Goal: Transaction & Acquisition: Purchase product/service

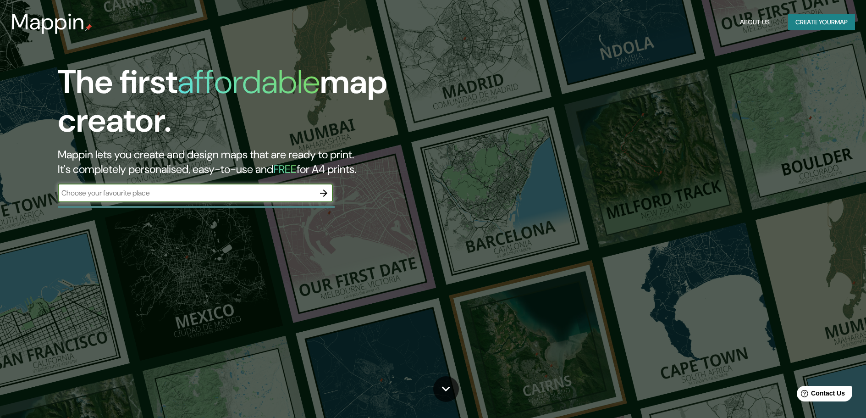
click at [289, 194] on input "text" at bounding box center [186, 192] width 257 height 11
type input "M"
type input "[PERSON_NAME][GEOGRAPHIC_DATA]"
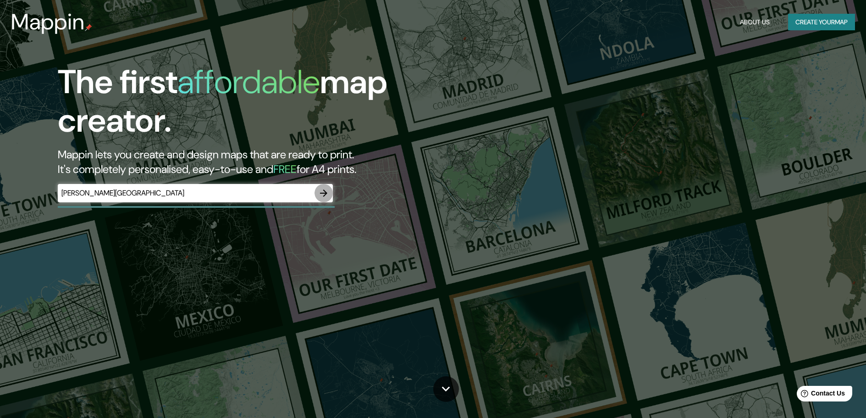
click at [319, 193] on icon "button" at bounding box center [323, 192] width 11 height 11
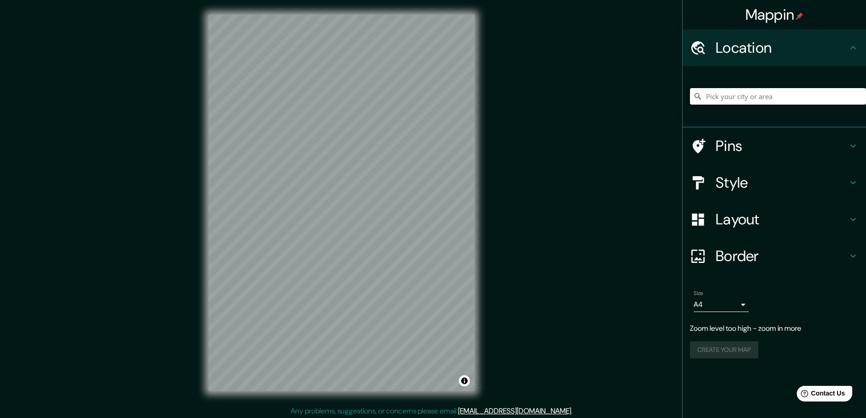
click at [742, 96] on input "Pick your city or area" at bounding box center [778, 96] width 176 height 16
click at [756, 99] on input "[GEOGRAPHIC_DATA]" at bounding box center [778, 96] width 176 height 16
drag, startPoint x: 756, startPoint y: 99, endPoint x: 680, endPoint y: 104, distance: 75.8
click at [680, 104] on div "Mappin Location [GEOGRAPHIC_DATA] Pins Style Layout Border Choose a border. Hin…" at bounding box center [433, 210] width 866 height 420
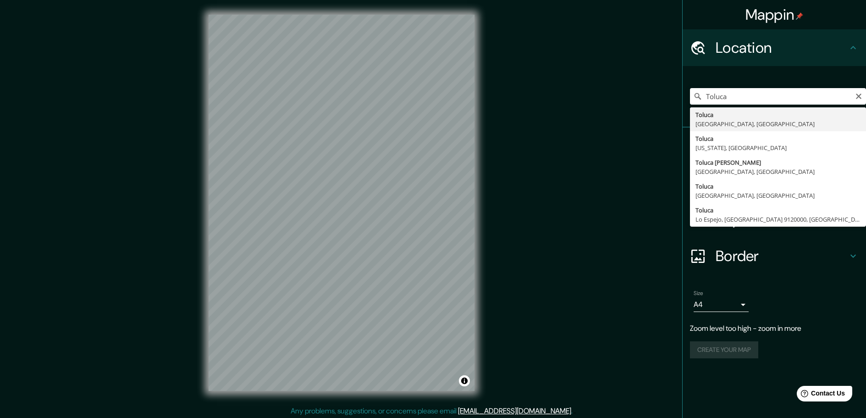
type input "Toluca, [GEOGRAPHIC_DATA], [GEOGRAPHIC_DATA]"
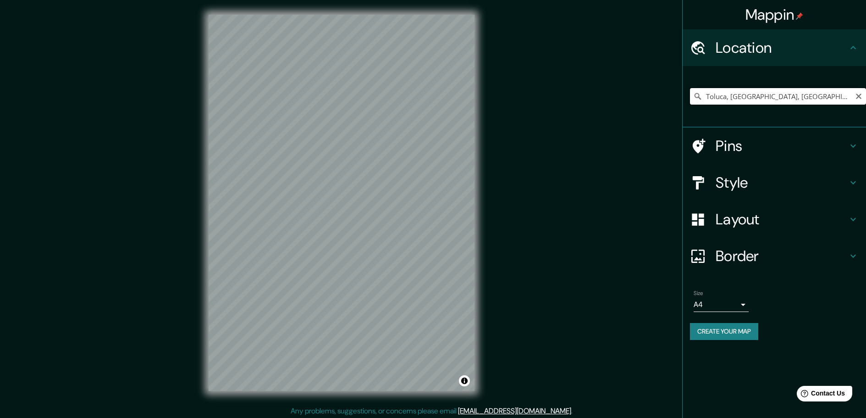
click at [779, 97] on input "Toluca, [GEOGRAPHIC_DATA], [GEOGRAPHIC_DATA]" at bounding box center [778, 96] width 176 height 16
click at [860, 98] on icon "Clear" at bounding box center [858, 95] width 5 height 5
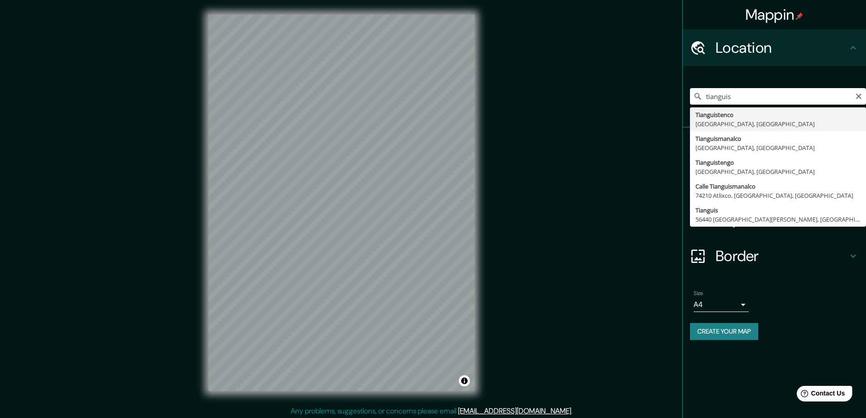
type input "Tianguistenco, [GEOGRAPHIC_DATA], [GEOGRAPHIC_DATA]"
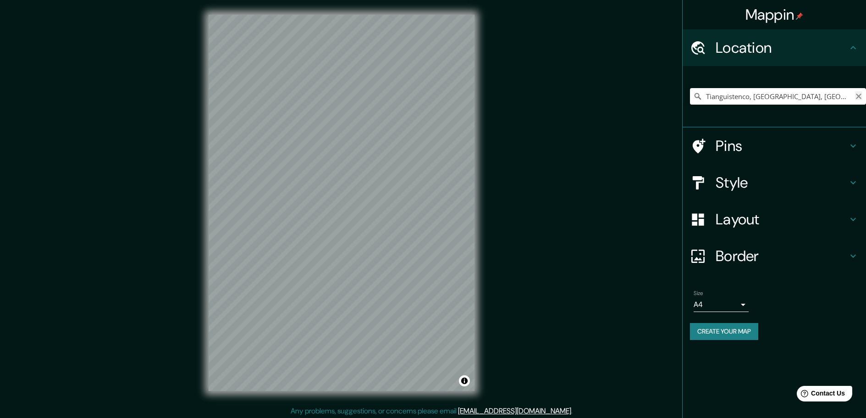
click at [858, 95] on icon "Clear" at bounding box center [858, 95] width 5 height 5
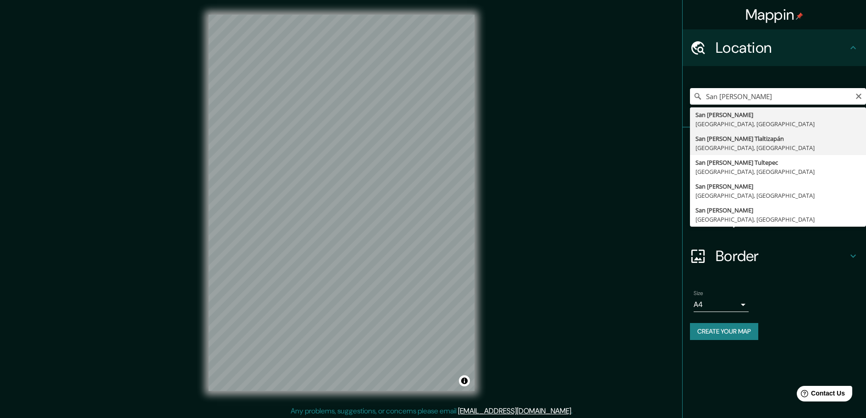
type input "San [PERSON_NAME] Tlaltizapán, [GEOGRAPHIC_DATA], [GEOGRAPHIC_DATA]"
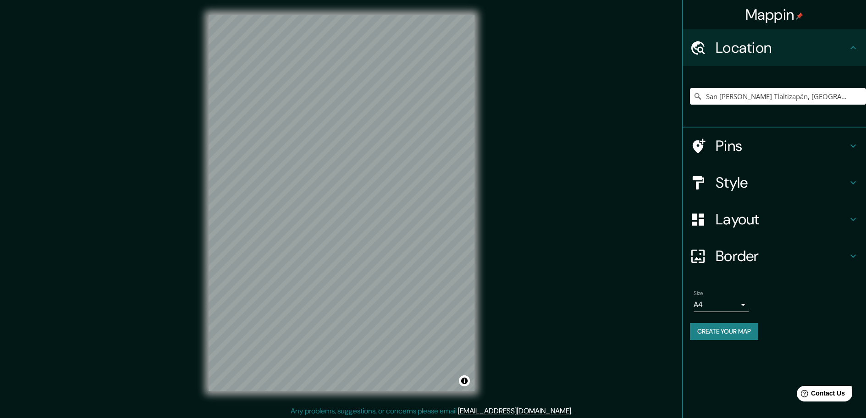
click at [549, 69] on div "Mappin Location [GEOGRAPHIC_DATA][PERSON_NAME], [GEOGRAPHIC_DATA], [GEOGRAPHIC_…" at bounding box center [433, 210] width 866 height 420
click at [837, 97] on input "San [PERSON_NAME] Tlaltizapán, [GEOGRAPHIC_DATA], [GEOGRAPHIC_DATA]" at bounding box center [778, 96] width 176 height 16
click at [841, 98] on input "San [PERSON_NAME] Tlaltizapán, [GEOGRAPHIC_DATA], [GEOGRAPHIC_DATA]" at bounding box center [778, 96] width 176 height 16
click at [858, 97] on icon "Clear" at bounding box center [858, 95] width 5 height 5
type input "San [PERSON_NAME] Tlaltizapán, [GEOGRAPHIC_DATA], [GEOGRAPHIC_DATA]"
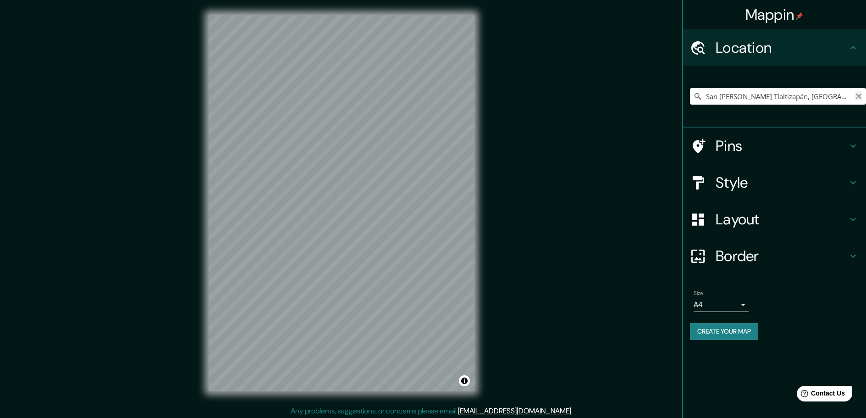
click at [860, 98] on icon "Clear" at bounding box center [858, 95] width 5 height 5
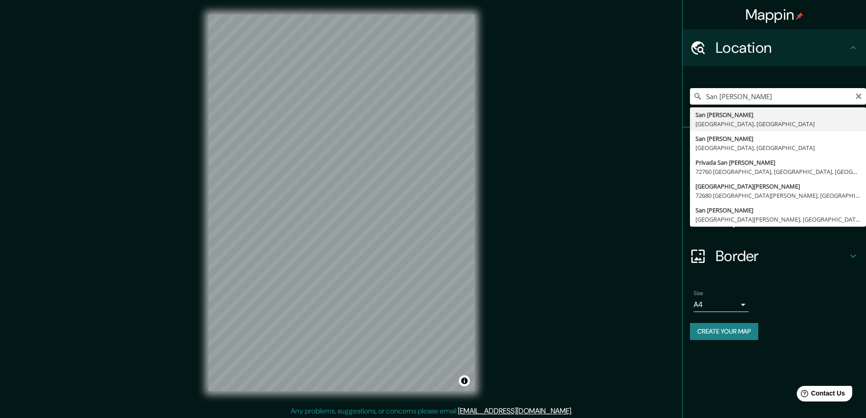
type input "San [PERSON_NAME], [GEOGRAPHIC_DATA], [GEOGRAPHIC_DATA]"
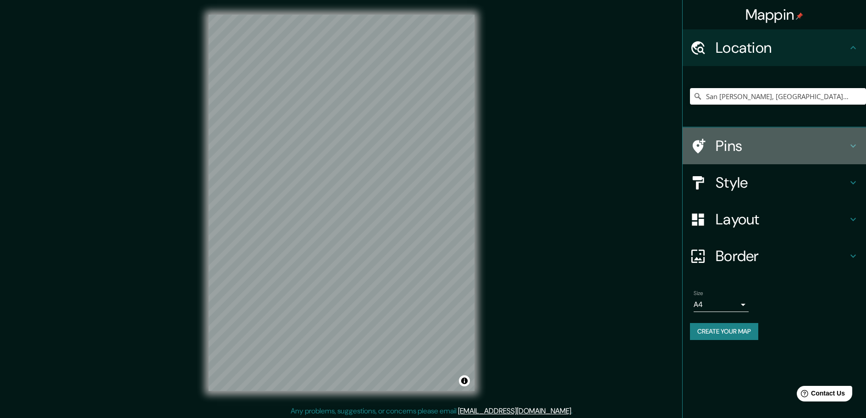
click at [849, 143] on icon at bounding box center [852, 145] width 11 height 11
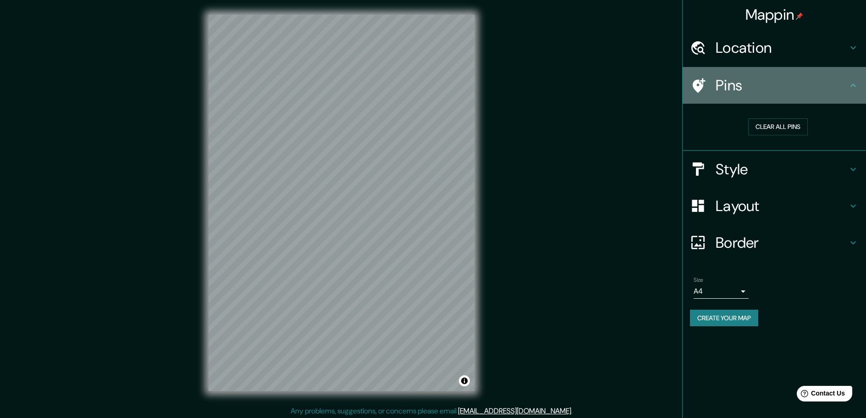
click at [855, 87] on icon at bounding box center [852, 85] width 11 height 11
click at [698, 84] on icon at bounding box center [698, 85] width 16 height 16
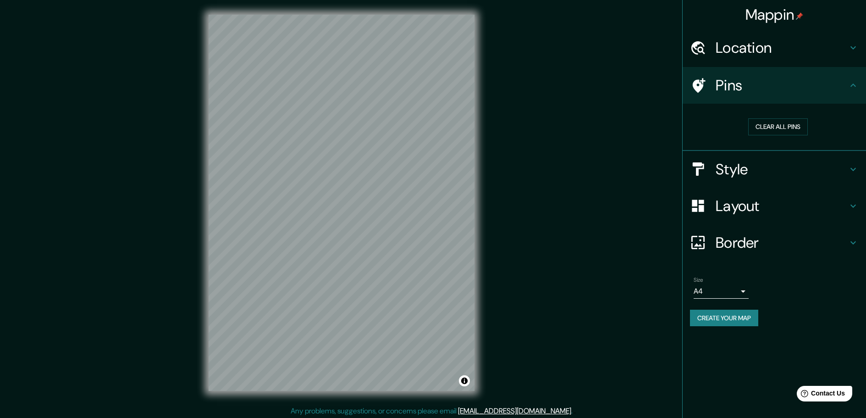
click at [857, 88] on icon at bounding box center [852, 85] width 11 height 11
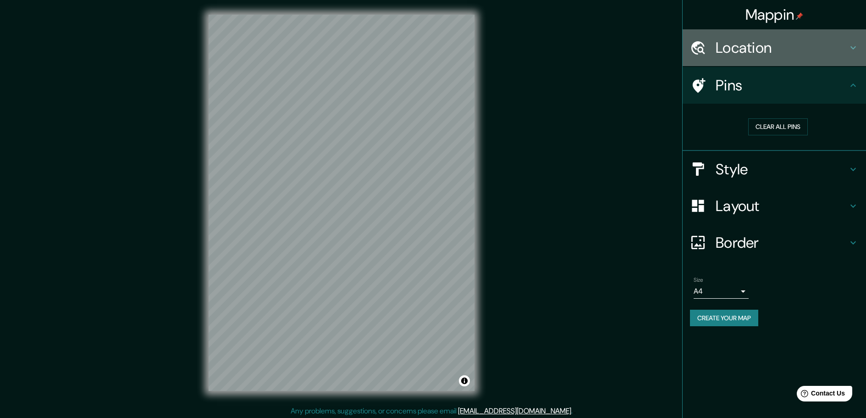
click at [850, 46] on icon at bounding box center [852, 47] width 11 height 11
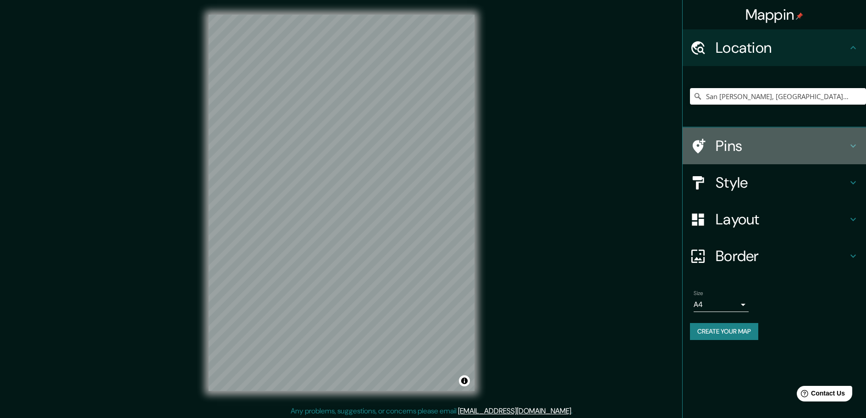
click at [702, 143] on icon at bounding box center [698, 145] width 13 height 15
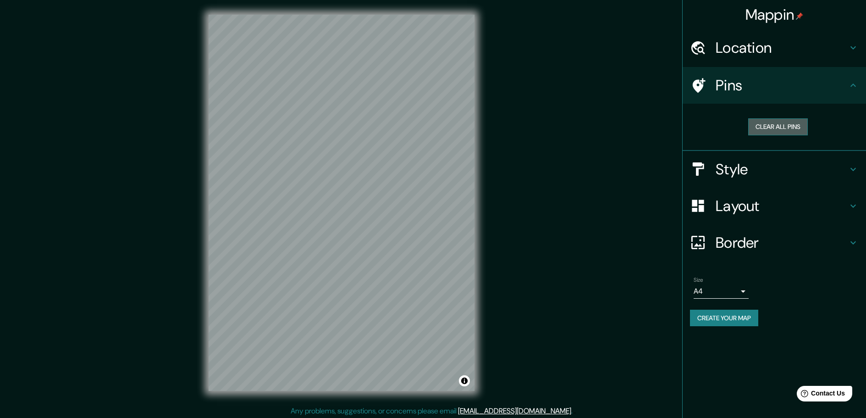
click at [778, 127] on button "Clear all pins" at bounding box center [778, 126] width 60 height 17
click at [698, 83] on icon at bounding box center [698, 85] width 13 height 15
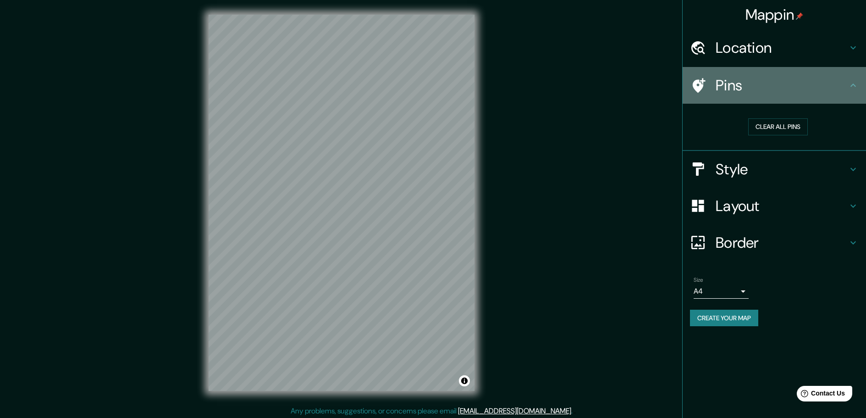
click at [698, 83] on icon at bounding box center [698, 85] width 13 height 15
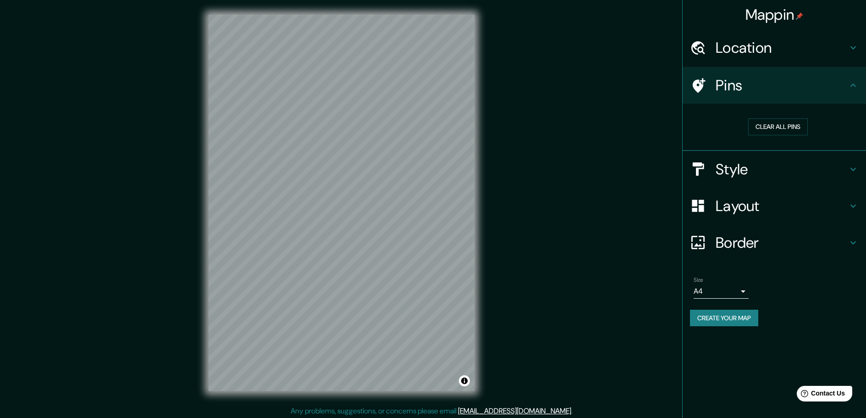
click at [754, 165] on h4 "Style" at bounding box center [781, 169] width 132 height 18
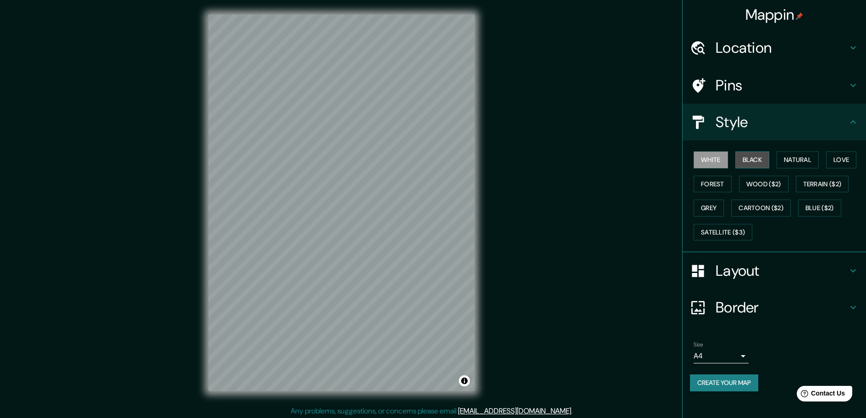
click at [753, 159] on button "Black" at bounding box center [752, 159] width 34 height 17
click at [797, 159] on button "Natural" at bounding box center [797, 159] width 42 height 17
click at [848, 162] on button "Love" at bounding box center [841, 159] width 30 height 17
click at [704, 184] on button "Forest" at bounding box center [712, 184] width 38 height 17
click at [769, 181] on button "Wood ($2)" at bounding box center [763, 184] width 49 height 17
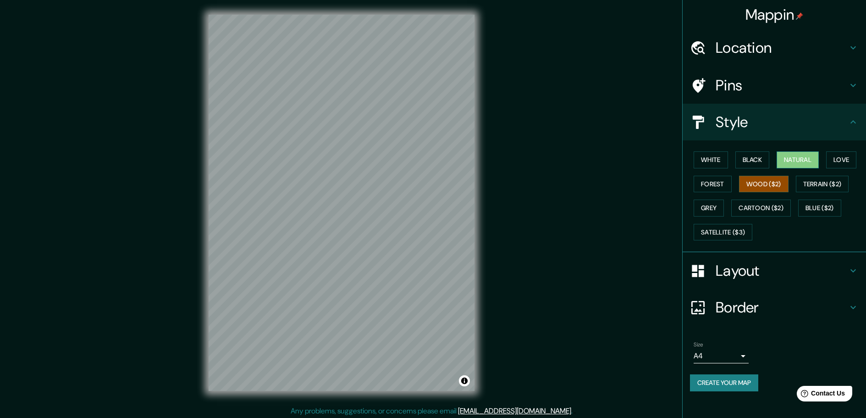
click at [814, 157] on button "Natural" at bounding box center [797, 159] width 42 height 17
click at [822, 183] on button "Terrain ($2)" at bounding box center [822, 184] width 53 height 17
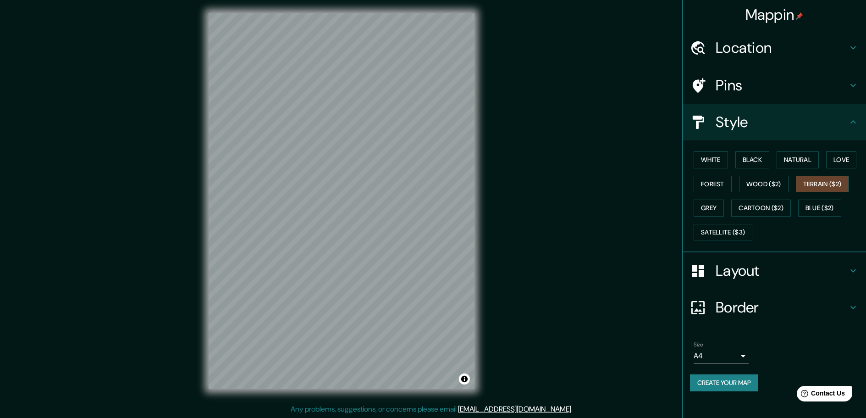
scroll to position [2, 0]
click at [721, 233] on button "Satellite ($3)" at bounding box center [722, 232] width 59 height 17
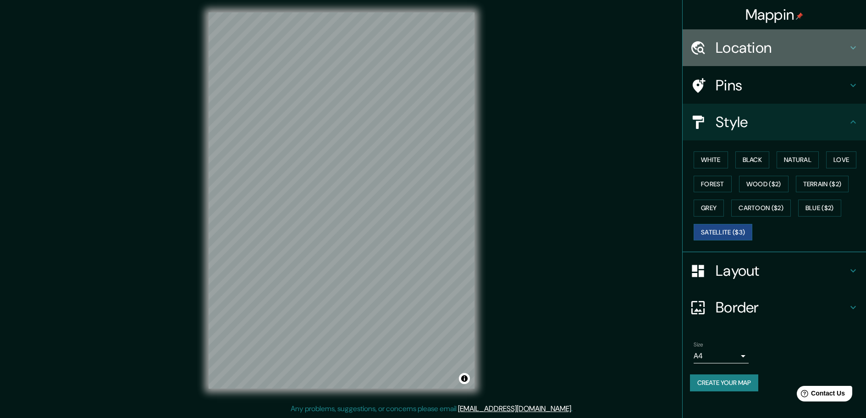
click at [852, 46] on icon at bounding box center [852, 47] width 11 height 11
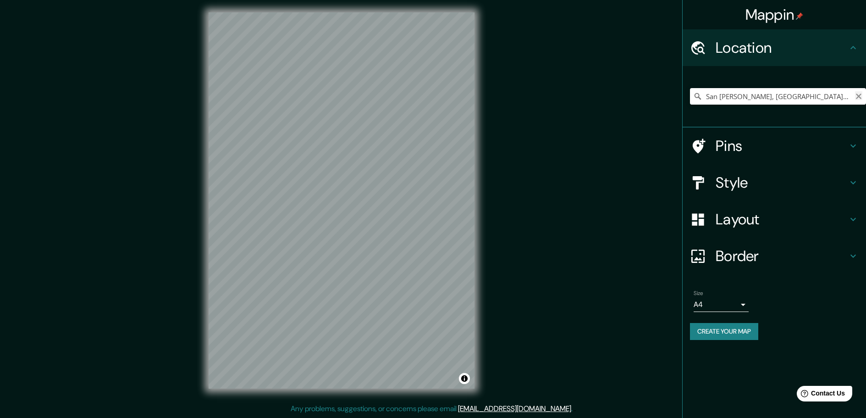
click at [857, 97] on icon "Clear" at bounding box center [858, 95] width 5 height 5
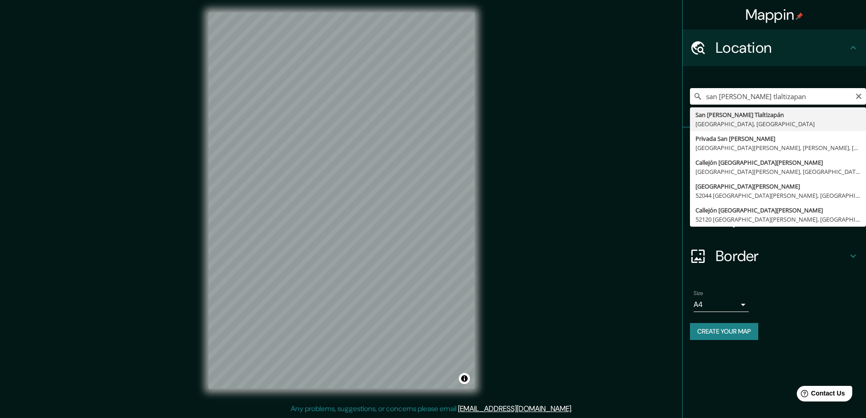
type input "San [PERSON_NAME] Tlaltizapán, [GEOGRAPHIC_DATA], [GEOGRAPHIC_DATA]"
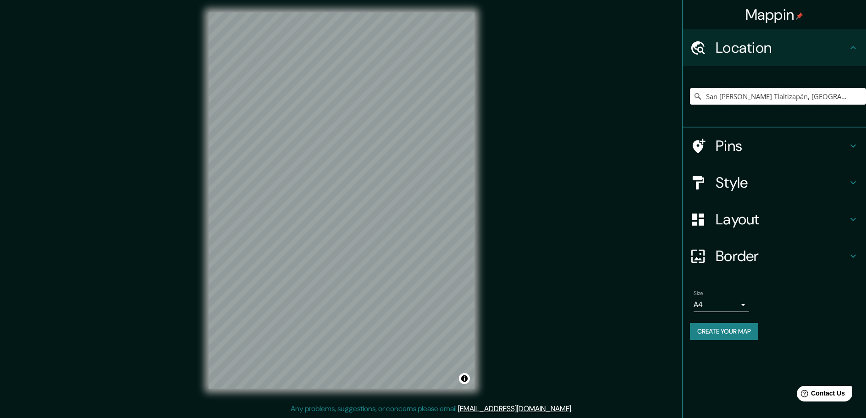
scroll to position [0, 0]
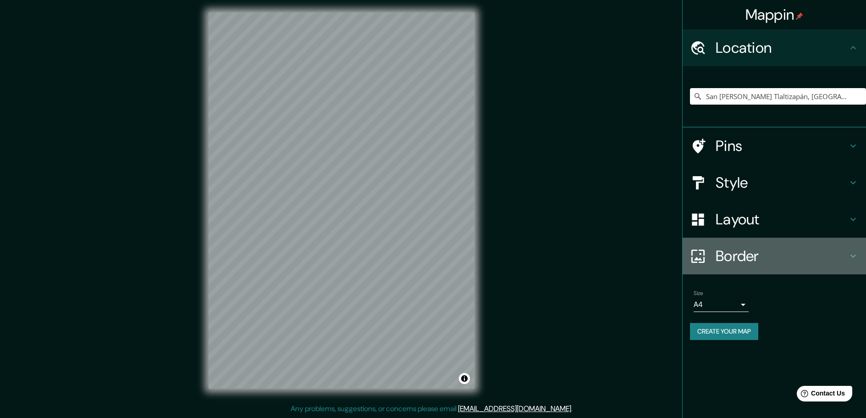
click at [852, 256] on icon at bounding box center [852, 255] width 11 height 11
